Goal: Communication & Community: Answer question/provide support

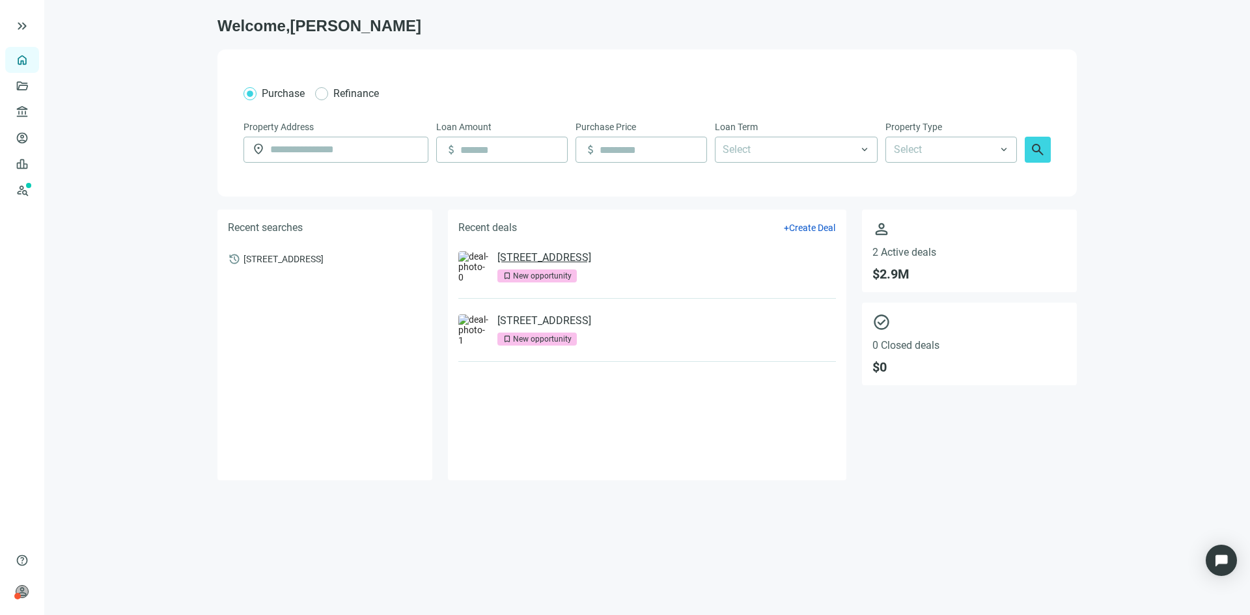
click at [591, 257] on link "[STREET_ADDRESS]" at bounding box center [545, 257] width 94 height 13
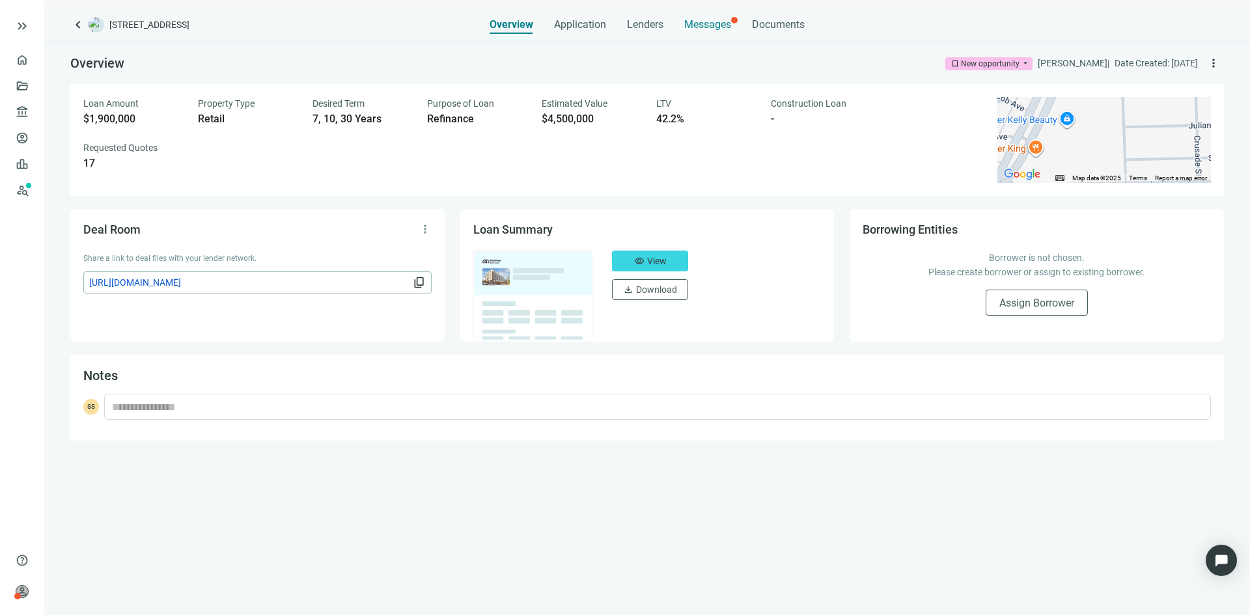
click at [696, 28] on span "Messages" at bounding box center [707, 24] width 47 height 12
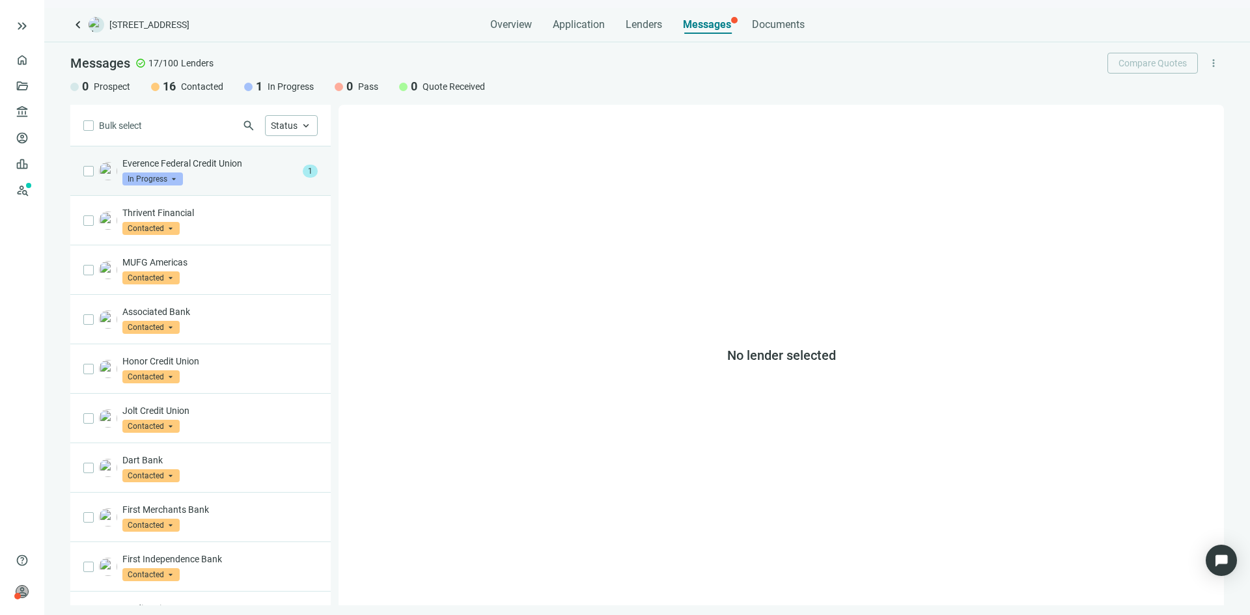
click at [223, 175] on div "Everence Federal Credit Union In Progress arrow_drop_down" at bounding box center [209, 171] width 175 height 29
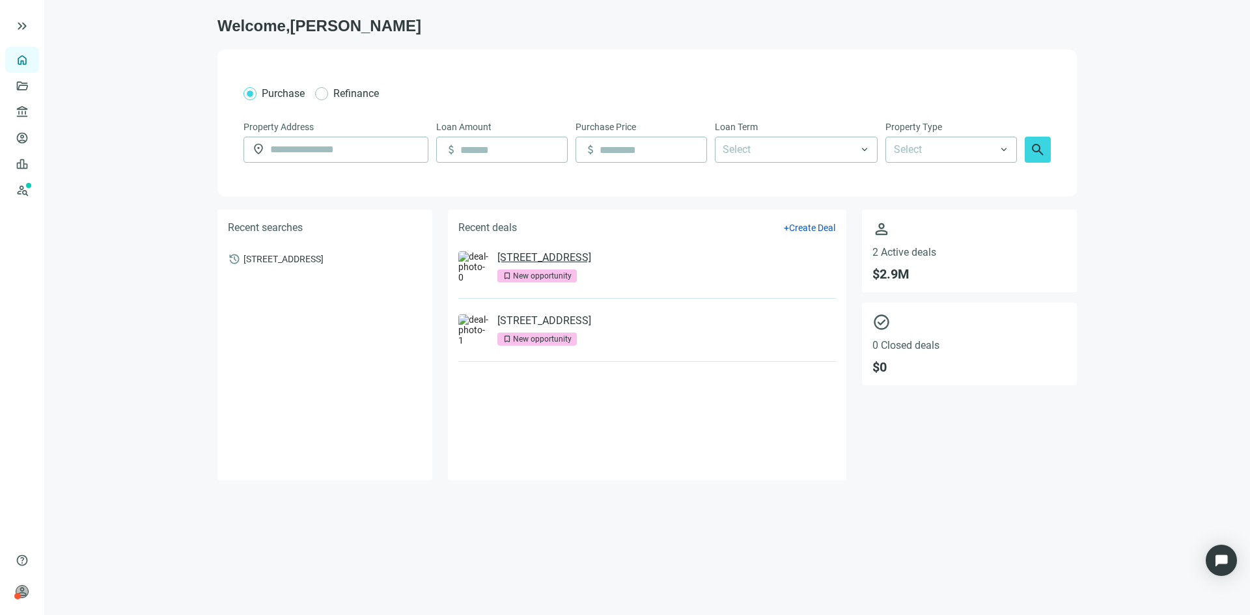
click at [591, 259] on link "[STREET_ADDRESS]" at bounding box center [545, 257] width 94 height 13
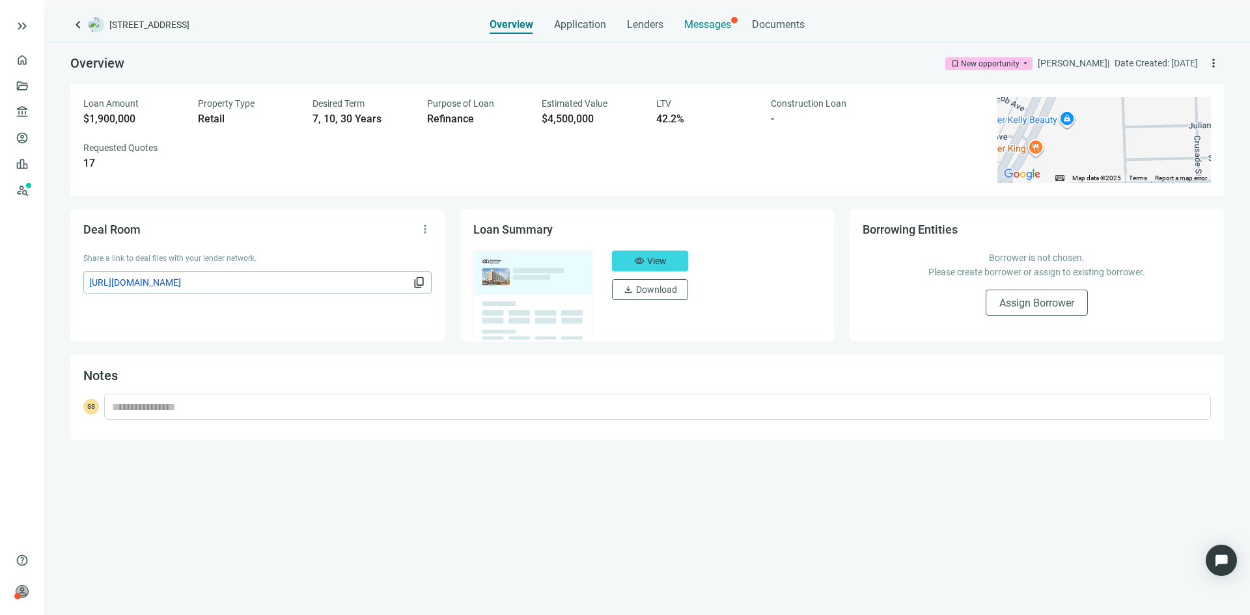
click at [707, 23] on span "Messages" at bounding box center [707, 24] width 47 height 12
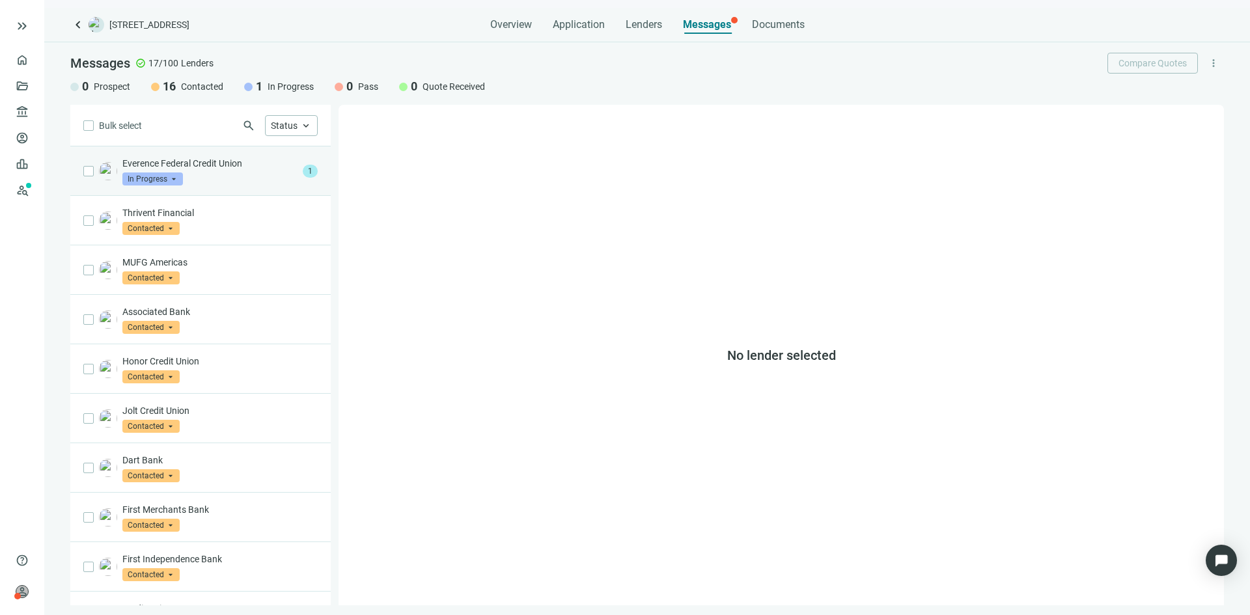
click at [225, 177] on div "Everence Federal Credit Union In Progress arrow_drop_down" at bounding box center [209, 171] width 175 height 29
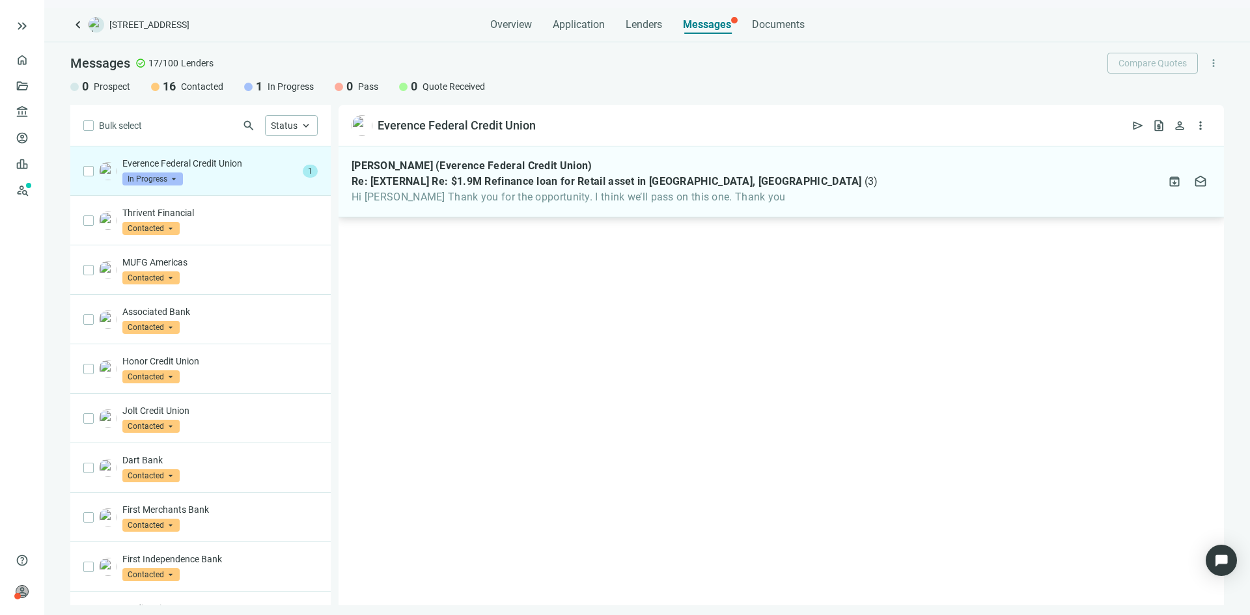
click at [503, 180] on span "Re: [EXTERNAL] Re: $1.9M Refinance loan for Retail asset in [GEOGRAPHIC_DATA], …" at bounding box center [607, 181] width 511 height 13
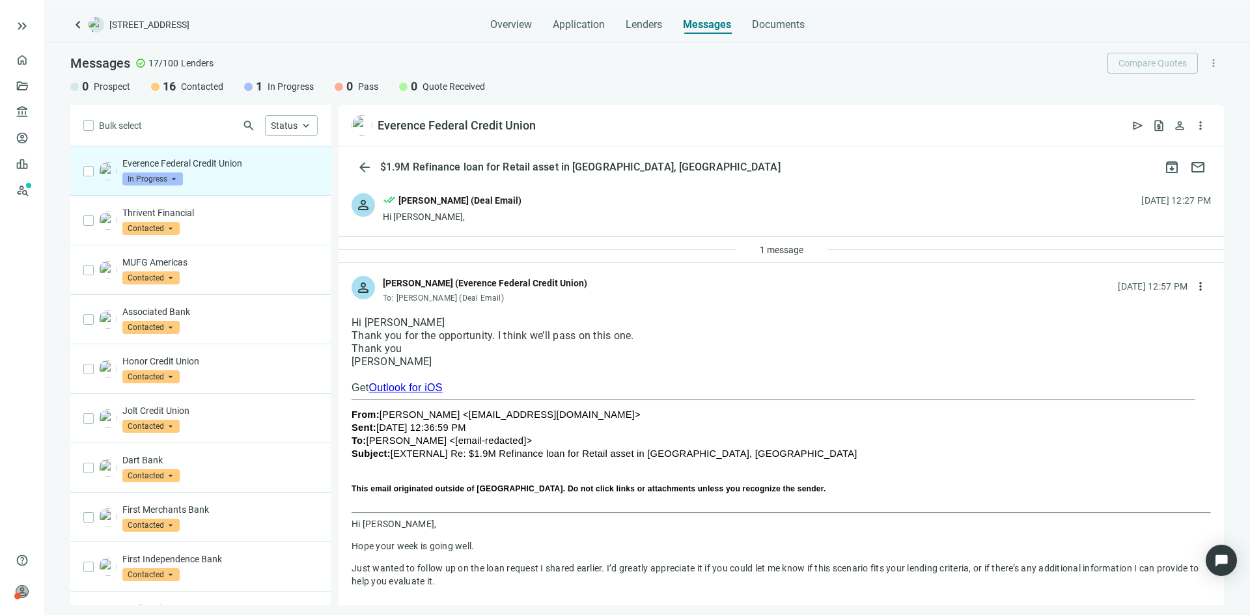
click at [173, 178] on span "In Progress" at bounding box center [152, 179] width 61 height 13
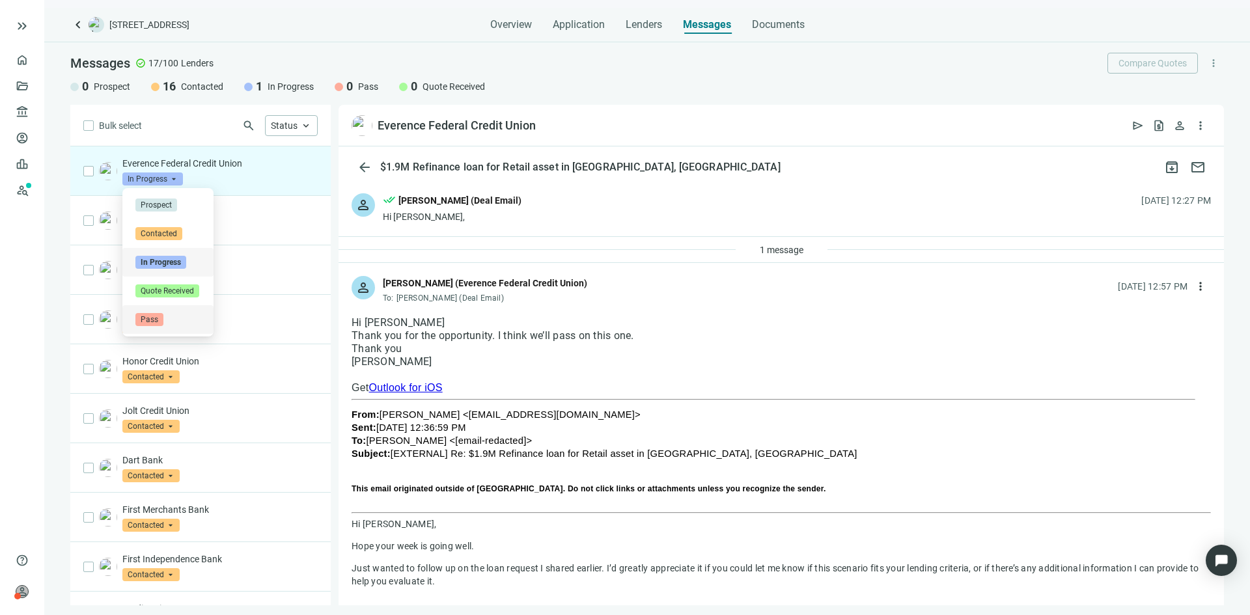
click at [155, 317] on span "Pass" at bounding box center [149, 319] width 28 height 13
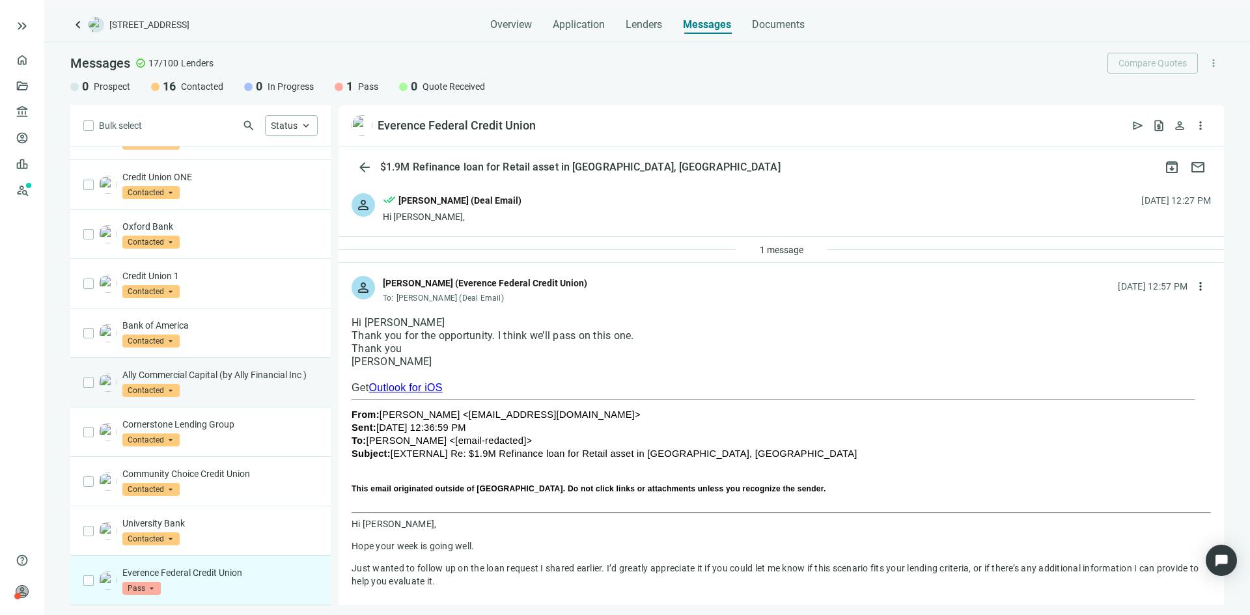
scroll to position [330, 0]
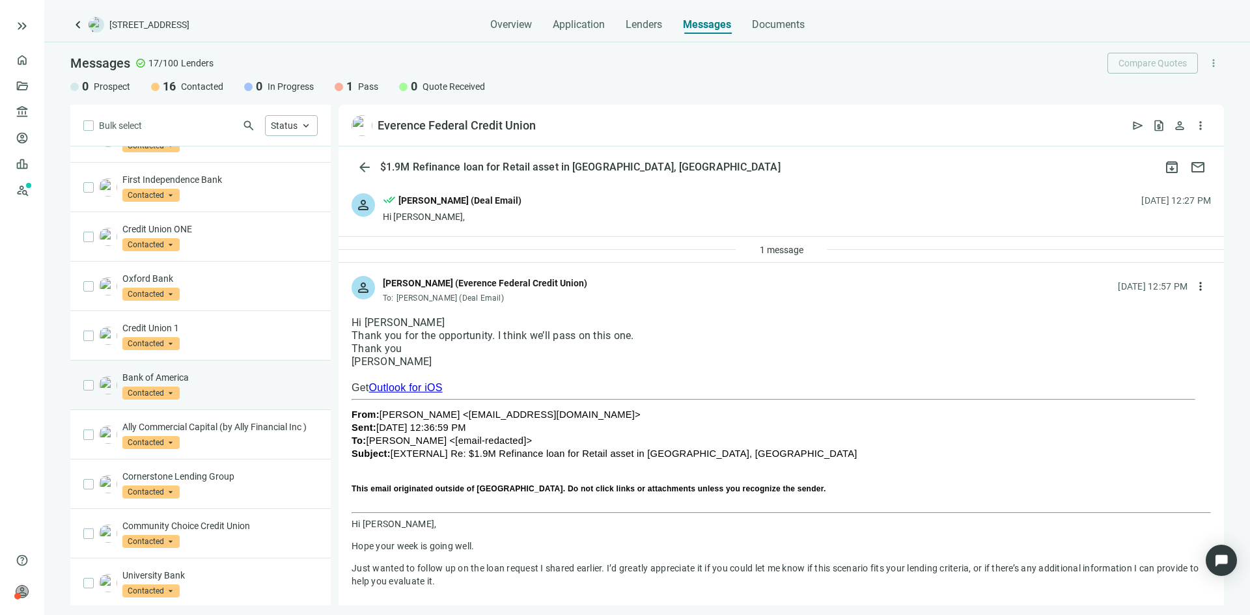
click at [223, 377] on p "Bank of America" at bounding box center [219, 377] width 195 height 13
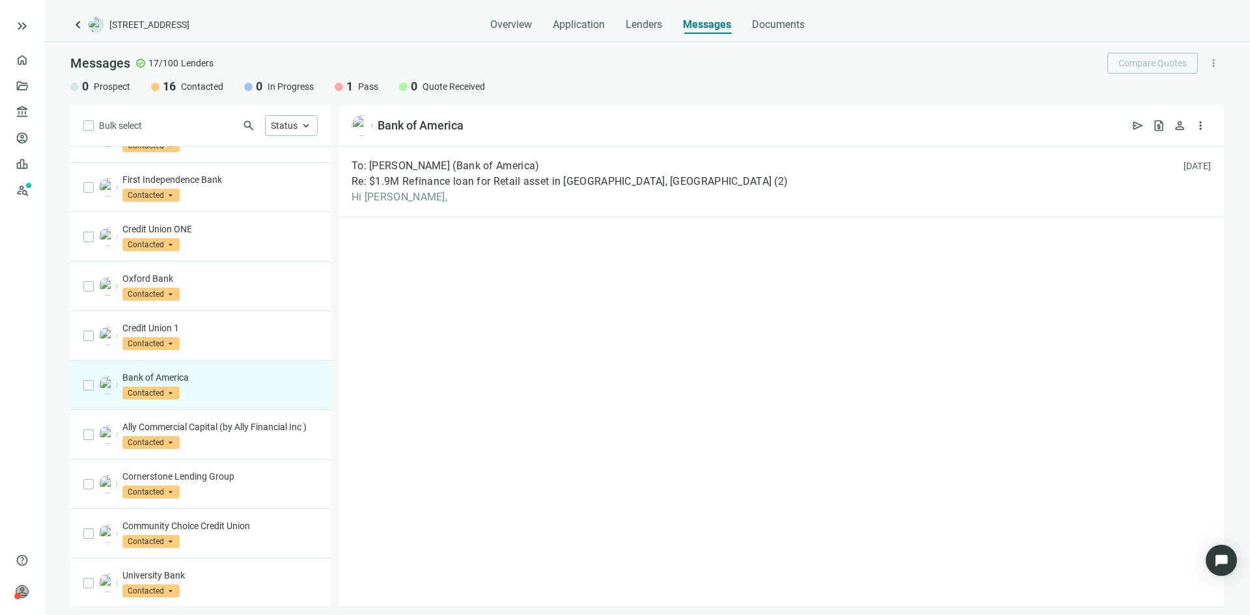
click at [167, 391] on span "Contacted" at bounding box center [150, 393] width 57 height 13
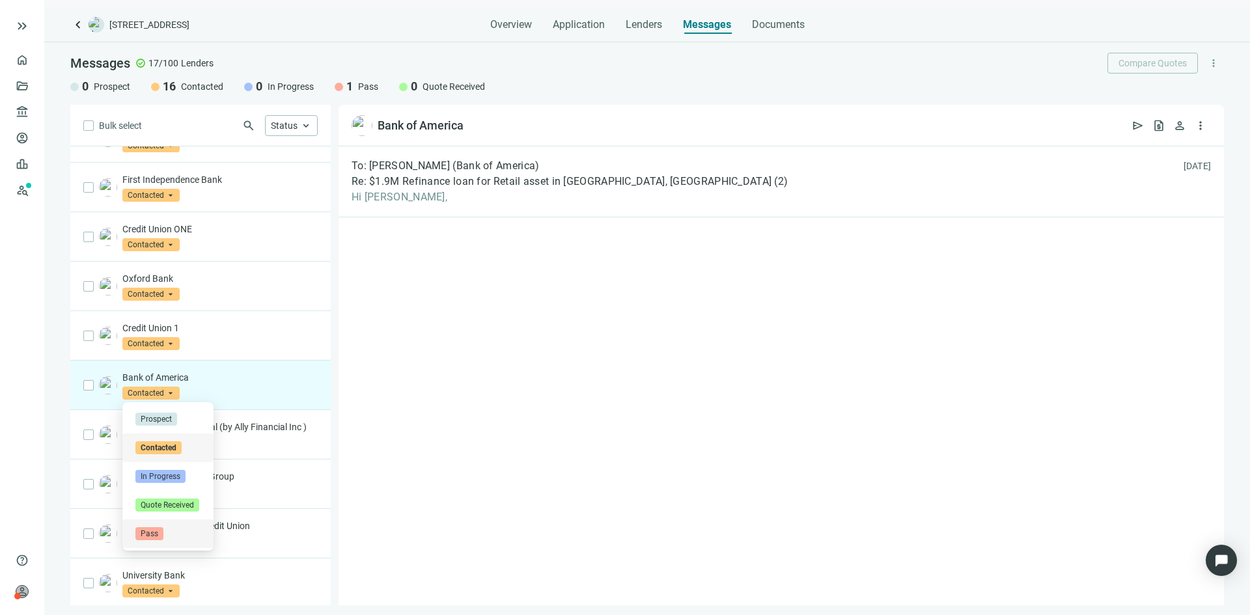
click at [156, 528] on span "Pass" at bounding box center [149, 534] width 28 height 13
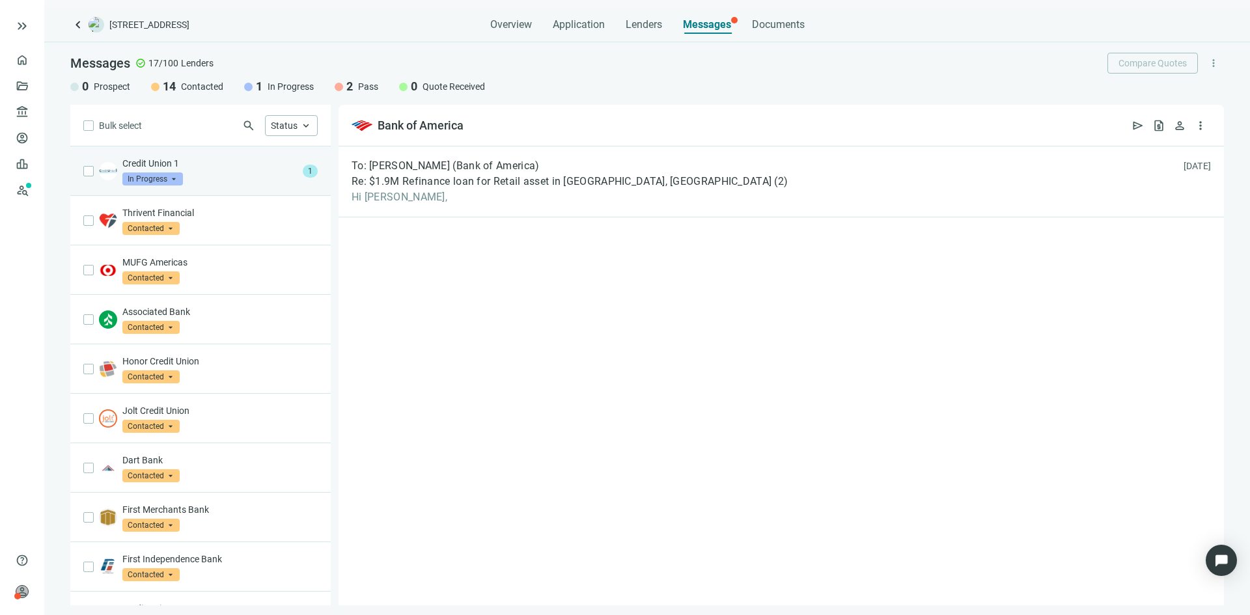
click at [242, 175] on div "Credit Union 1 In Progress arrow_drop_down" at bounding box center [209, 171] width 175 height 29
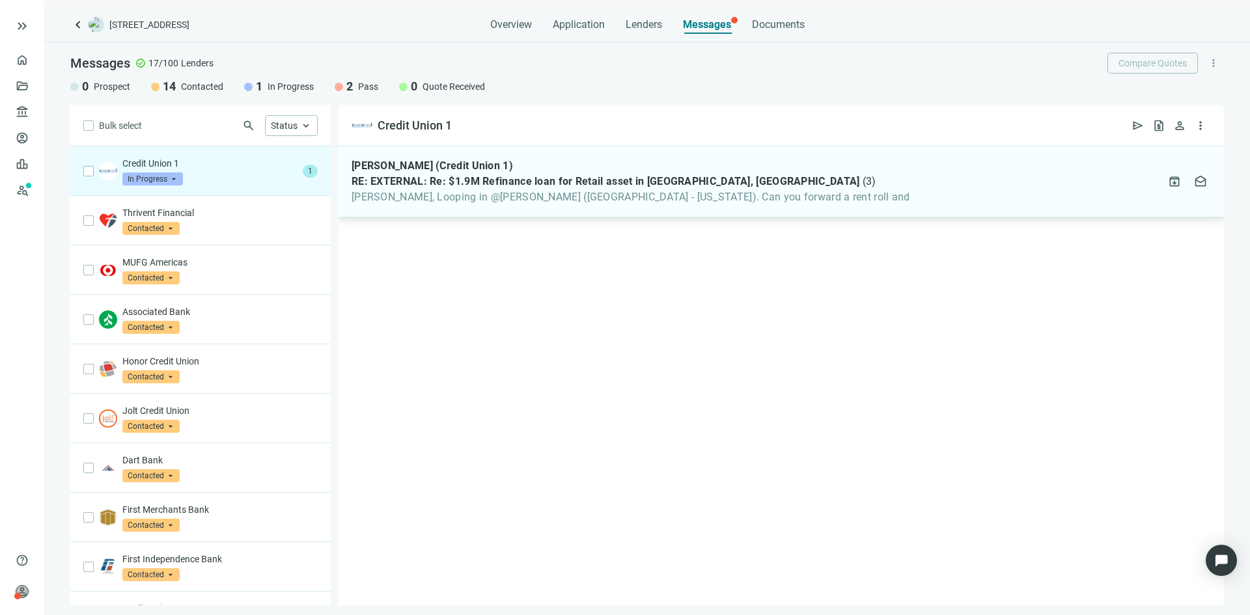
click at [766, 175] on div "Phillip Norris (Credit Union 1) RE: EXTERNAL: Re: $1.9M Refinance loan for Reta…" at bounding box center [782, 182] width 886 height 71
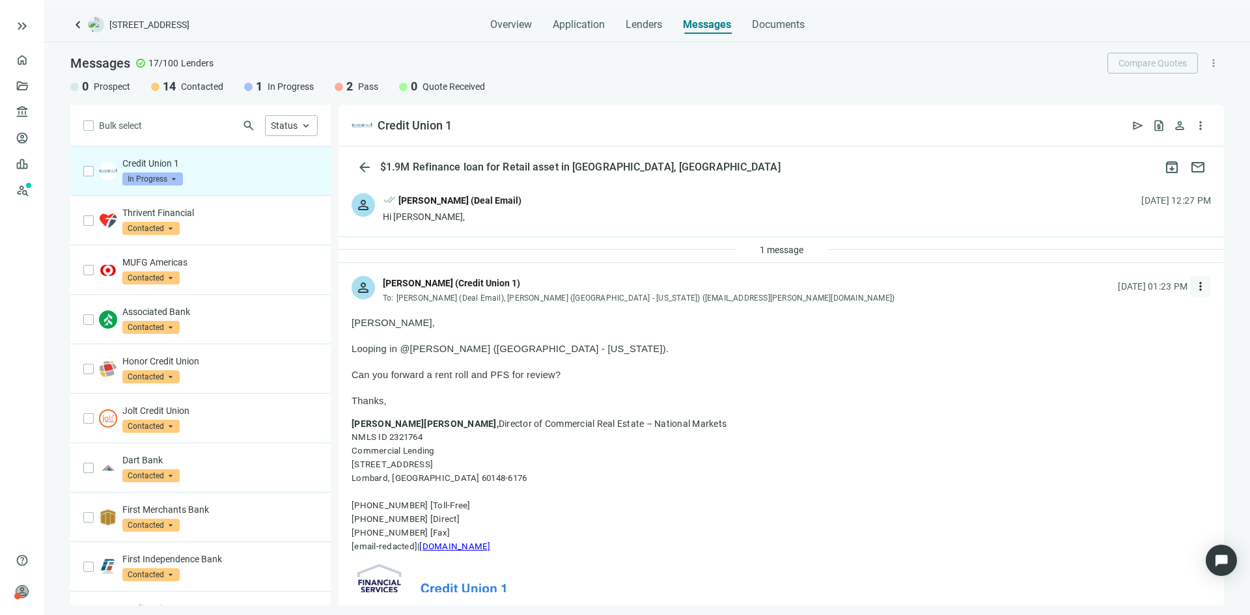
click at [1194, 288] on span "more_vert" at bounding box center [1200, 286] width 13 height 13
click at [1120, 346] on span "Reply all" at bounding box center [1109, 339] width 33 height 13
type textarea "**********"
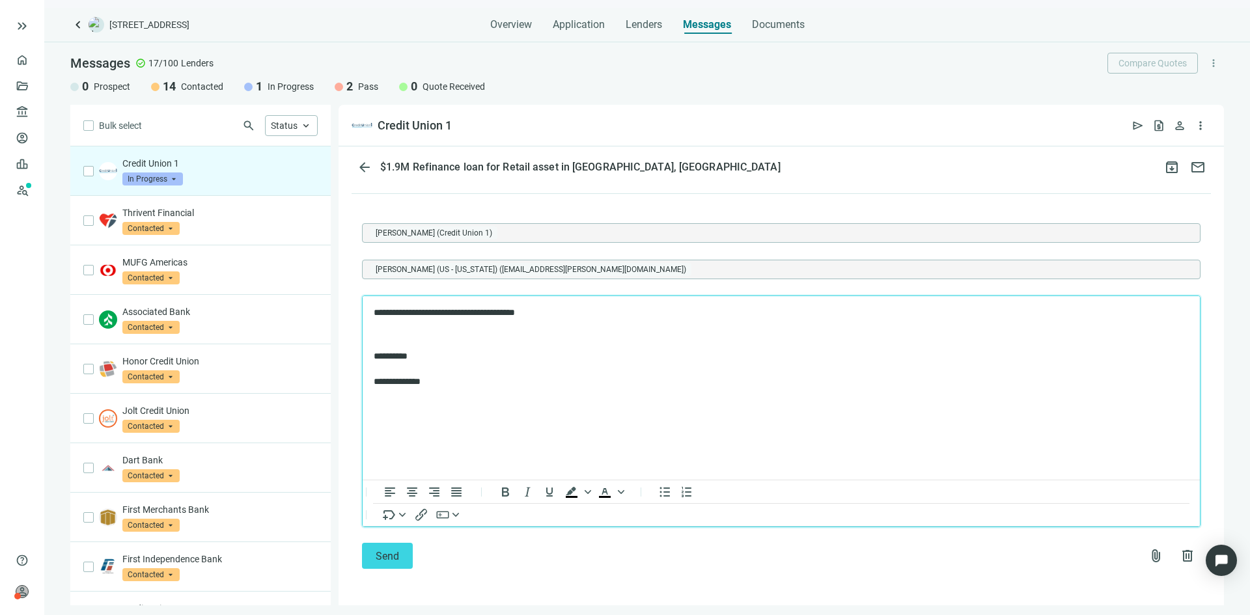
scroll to position [1596, 0]
click at [394, 564] on button "Send" at bounding box center [387, 556] width 51 height 26
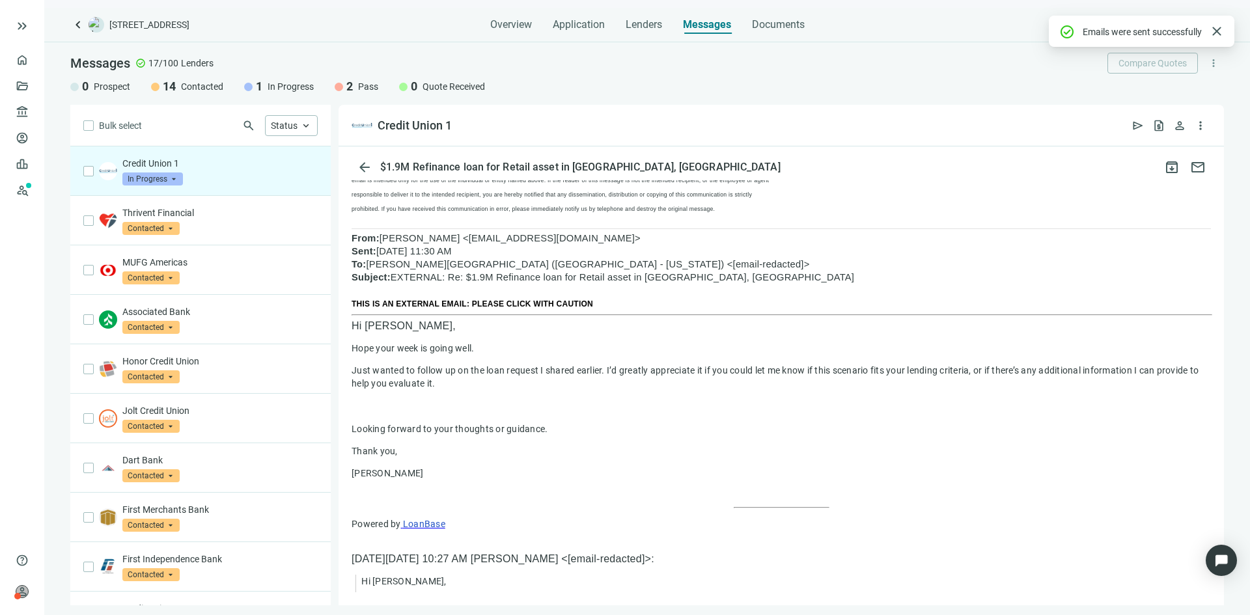
scroll to position [458, 0]
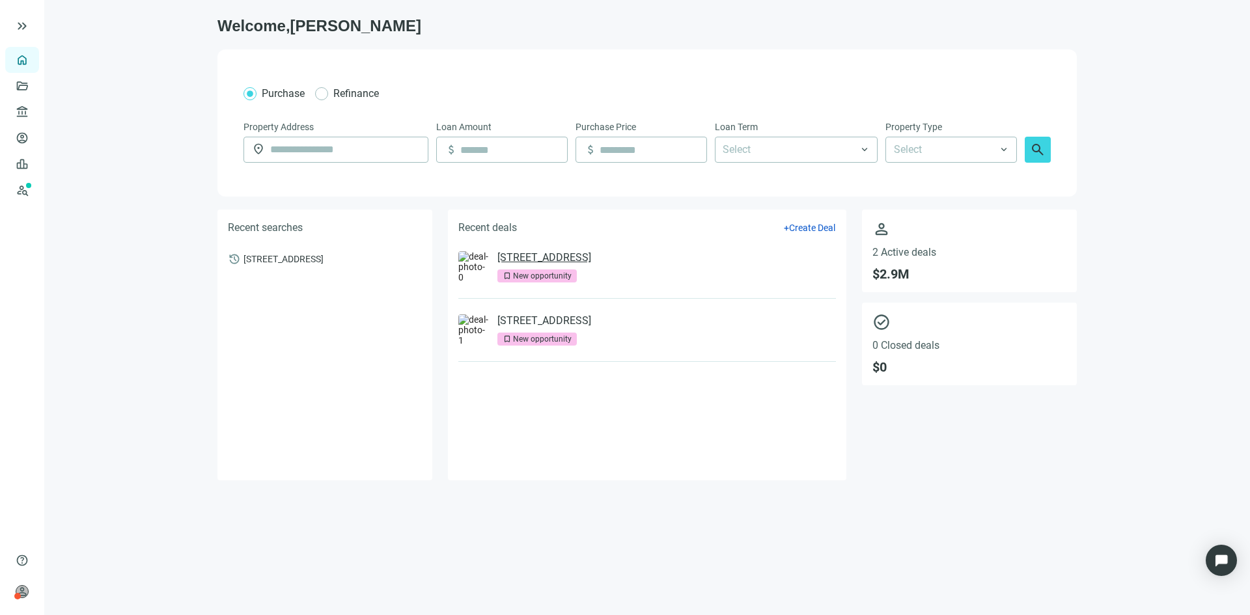
click at [591, 261] on link "[STREET_ADDRESS]" at bounding box center [545, 257] width 94 height 13
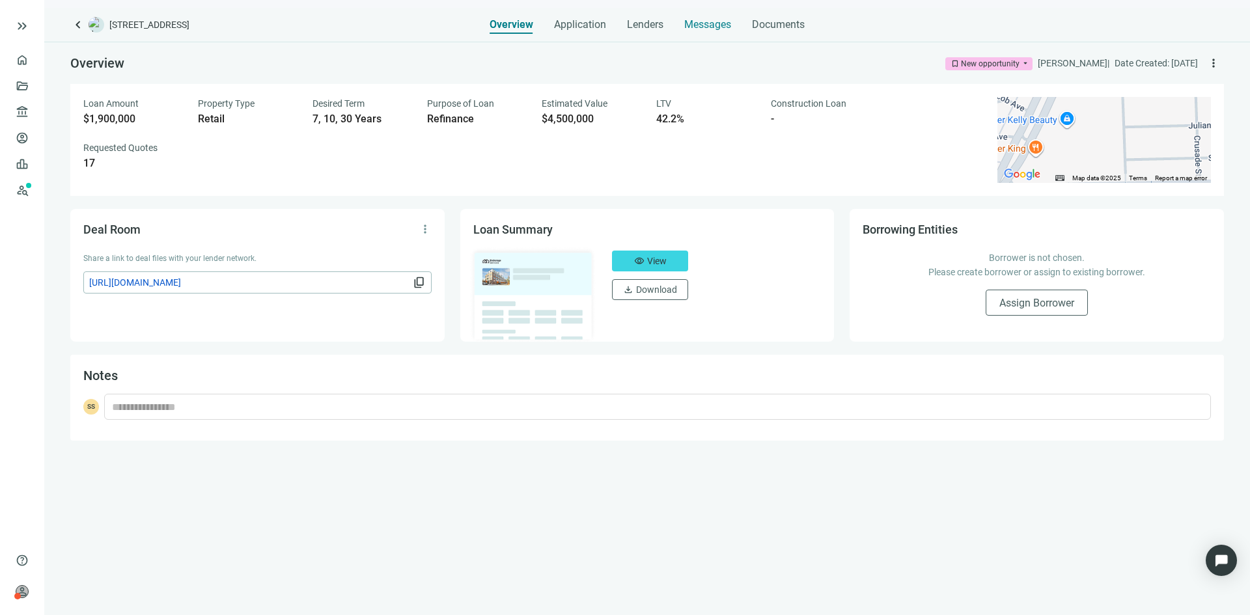
click at [711, 21] on span "Messages" at bounding box center [707, 24] width 47 height 12
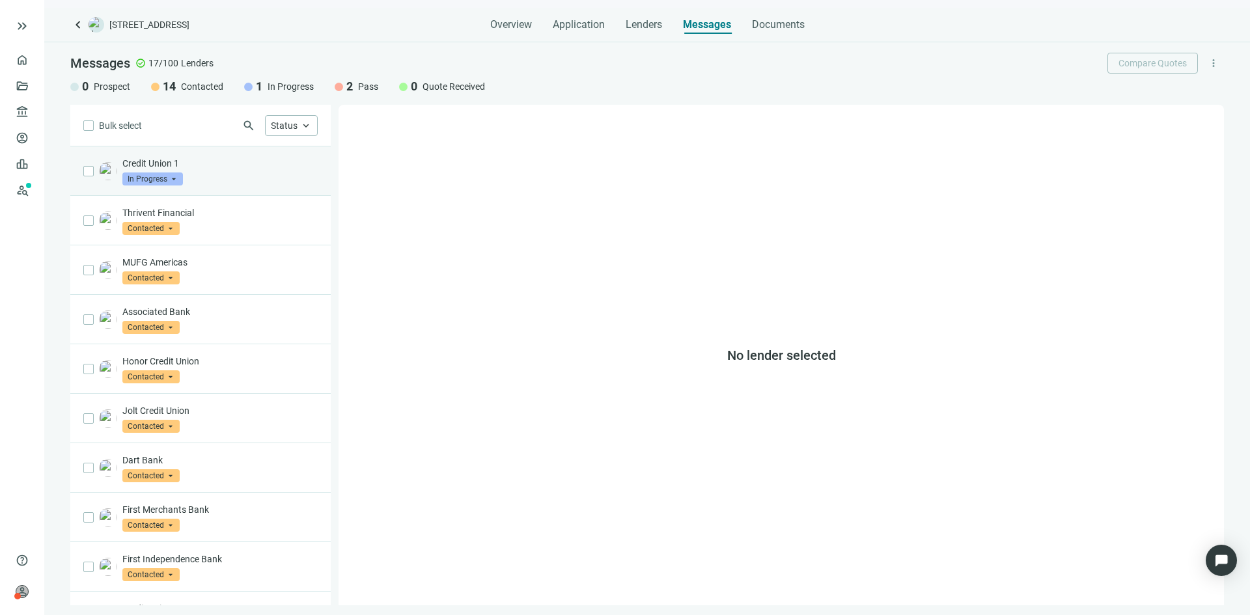
click at [221, 167] on p "Credit Union 1" at bounding box center [219, 163] width 195 height 13
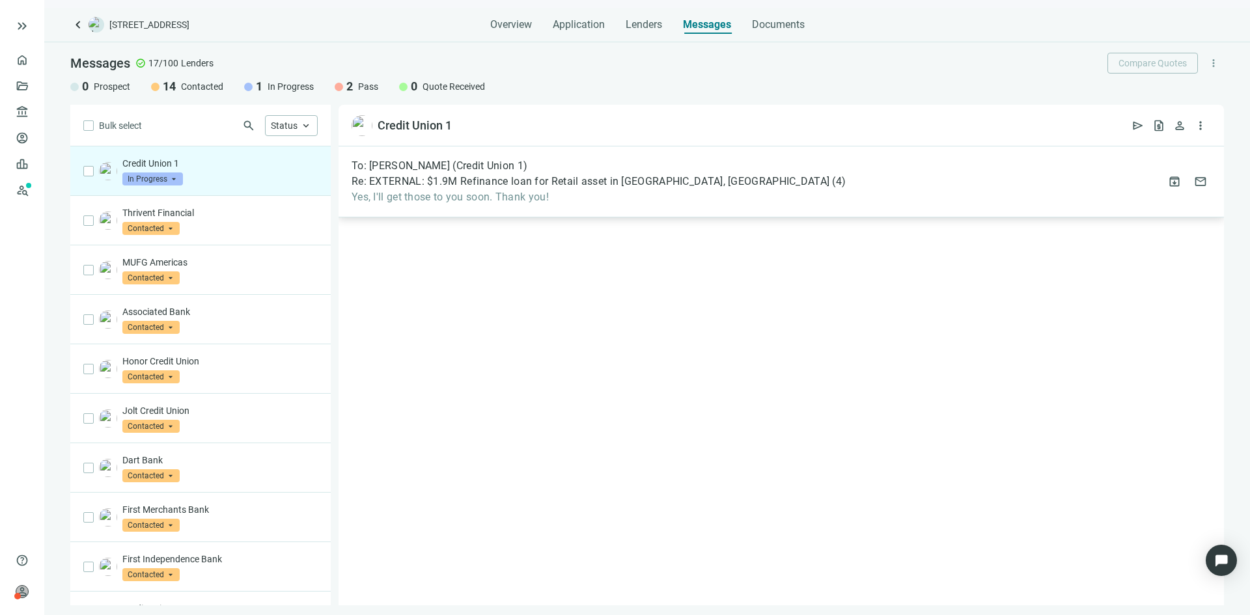
click at [575, 197] on span "Yes, I'll get those to you soon. Thank you!" at bounding box center [599, 197] width 494 height 13
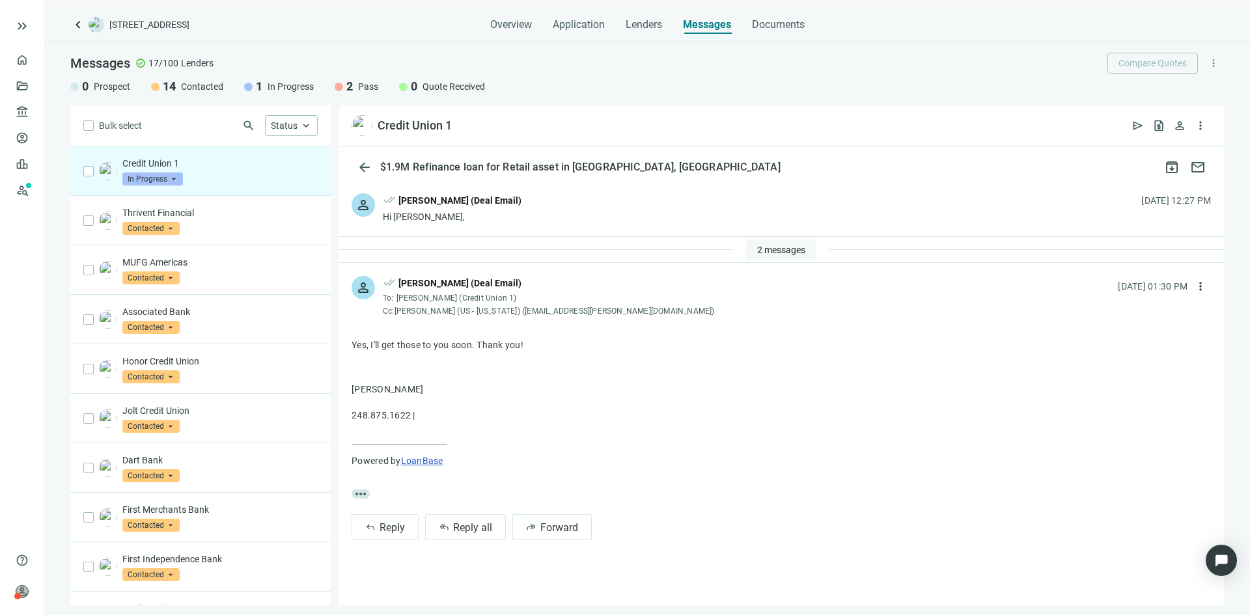
click at [760, 249] on span "2 messages" at bounding box center [781, 250] width 48 height 10
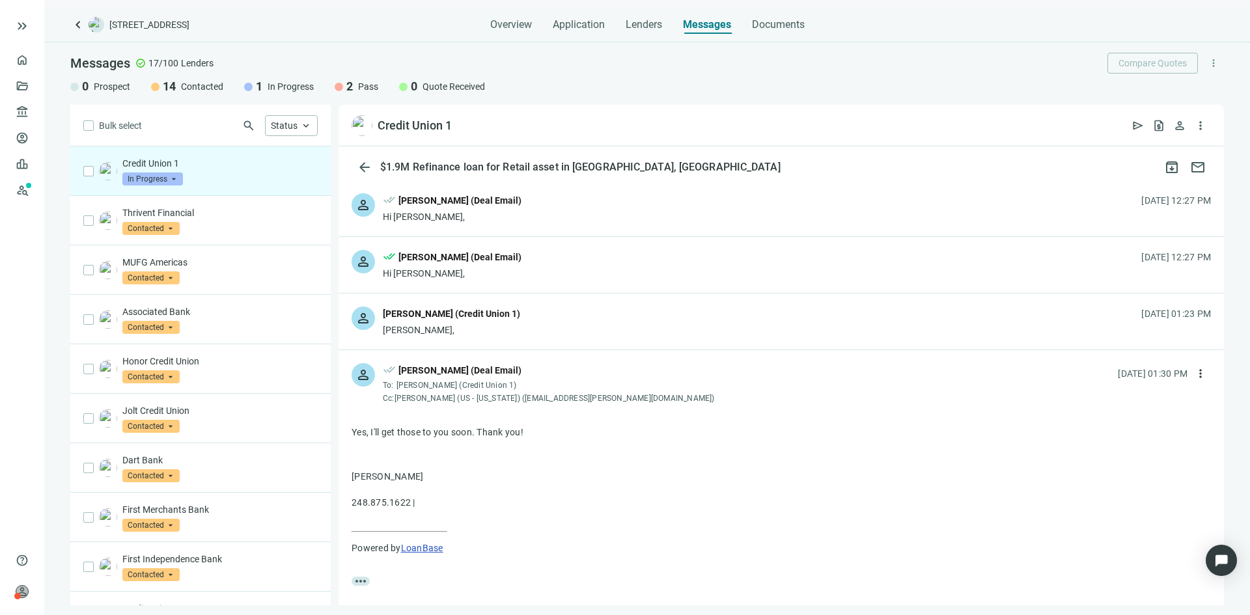
click at [540, 319] on div "person Phillip Norris (Credit Union 1) Sean, 09.24.2025, 01:23 PM" at bounding box center [782, 322] width 886 height 56
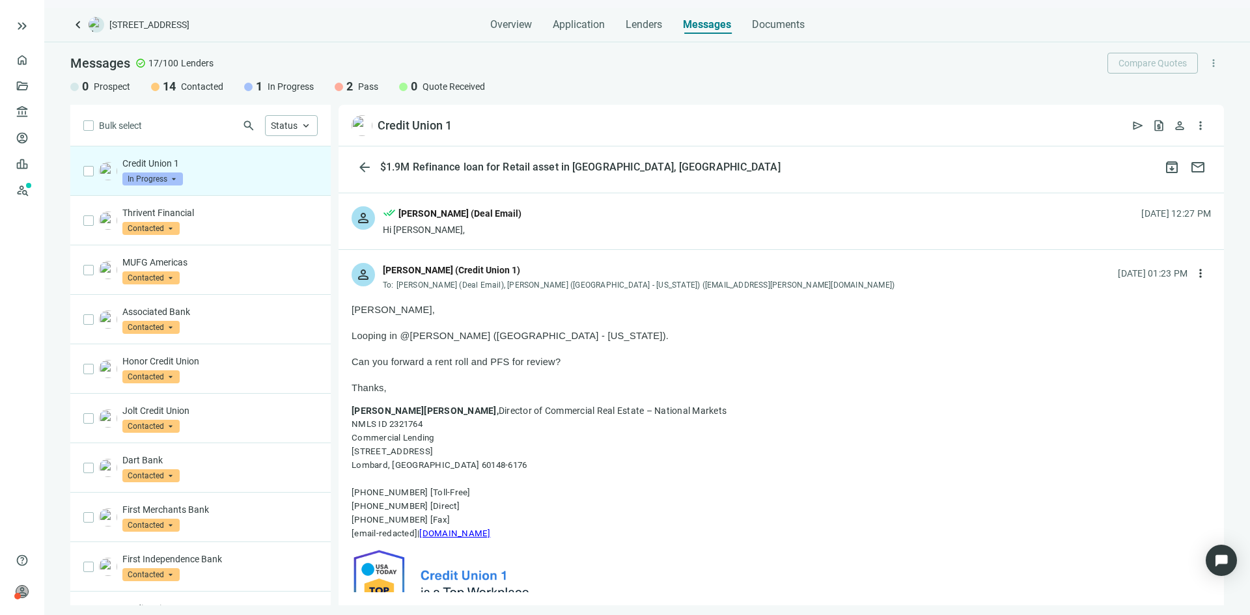
scroll to position [130, 0]
